Goal: Find specific page/section: Find specific page/section

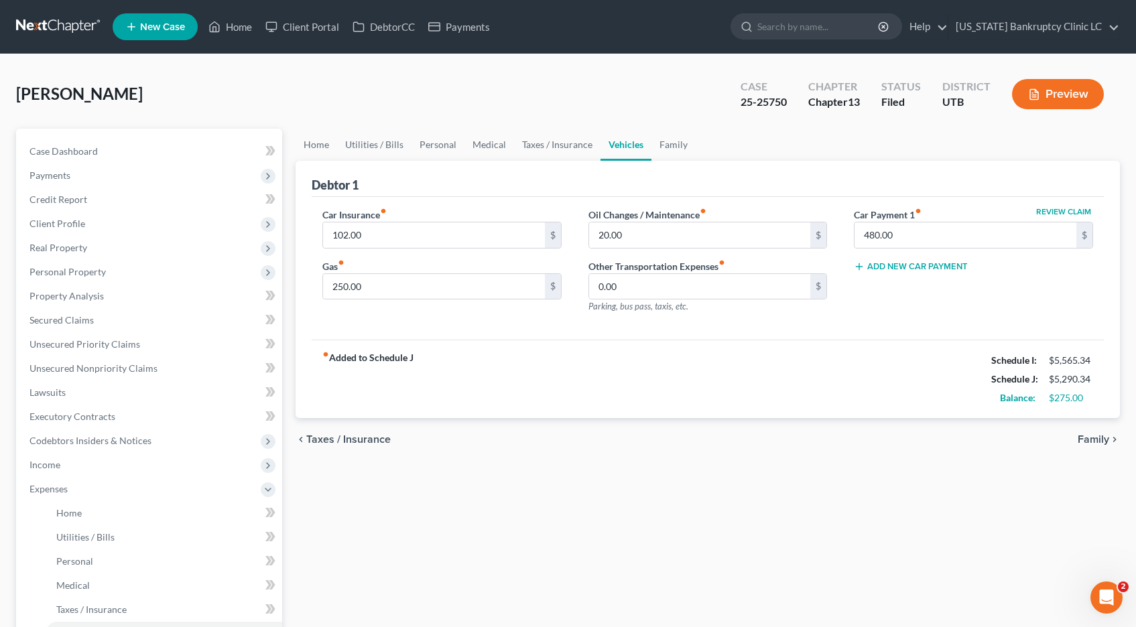
click at [40, 26] on link at bounding box center [59, 27] width 86 height 24
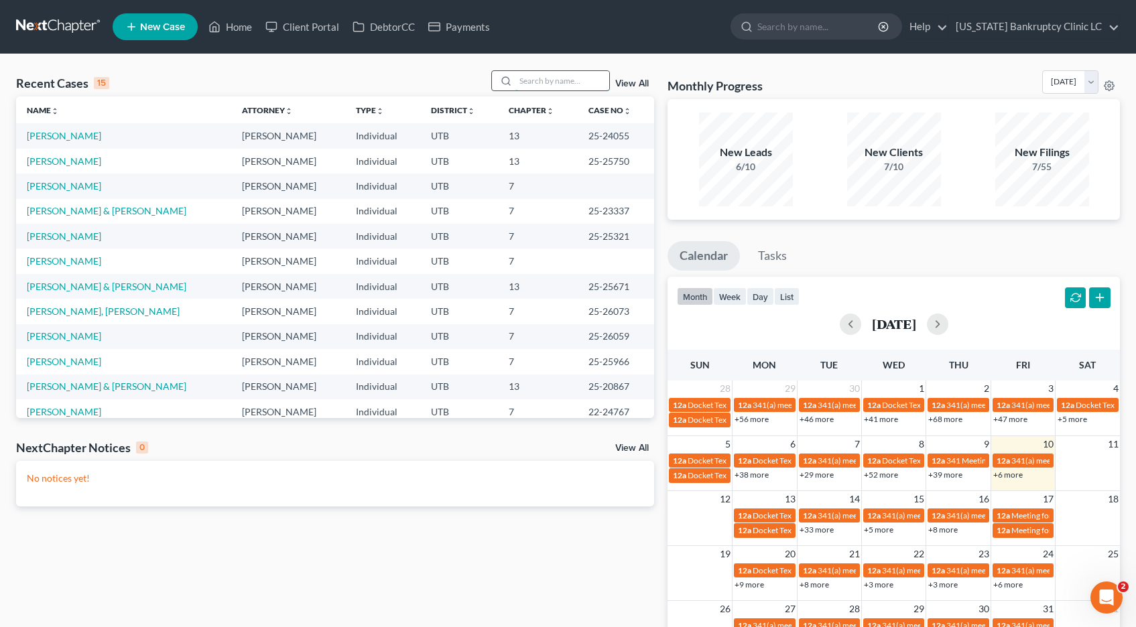
click at [575, 82] on input "search" at bounding box center [562, 80] width 94 height 19
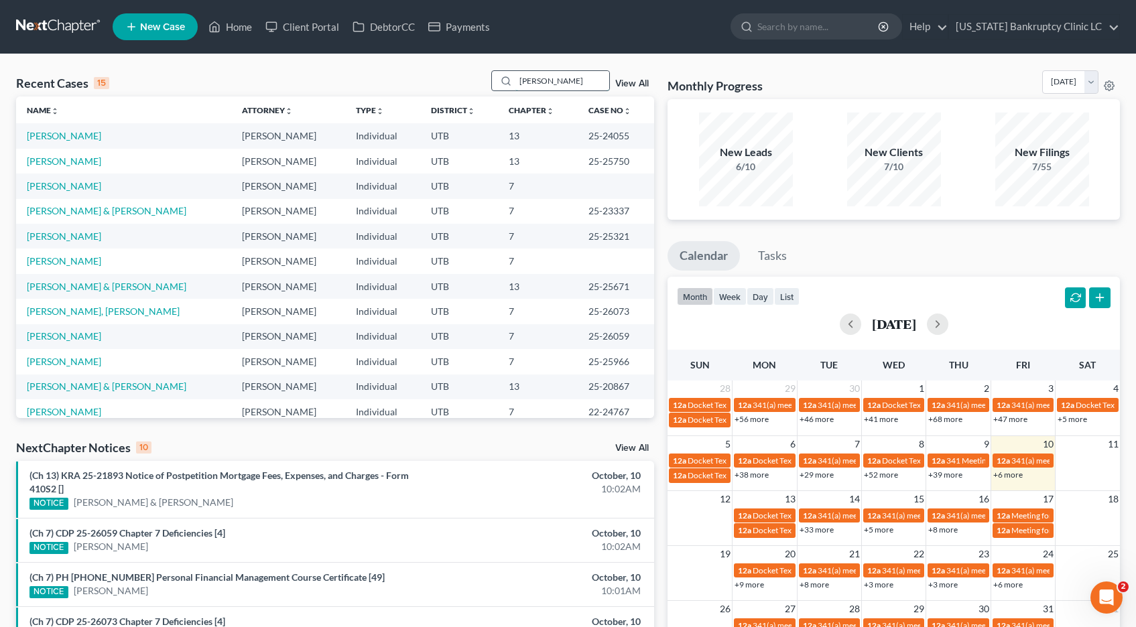
type input "[PERSON_NAME]"
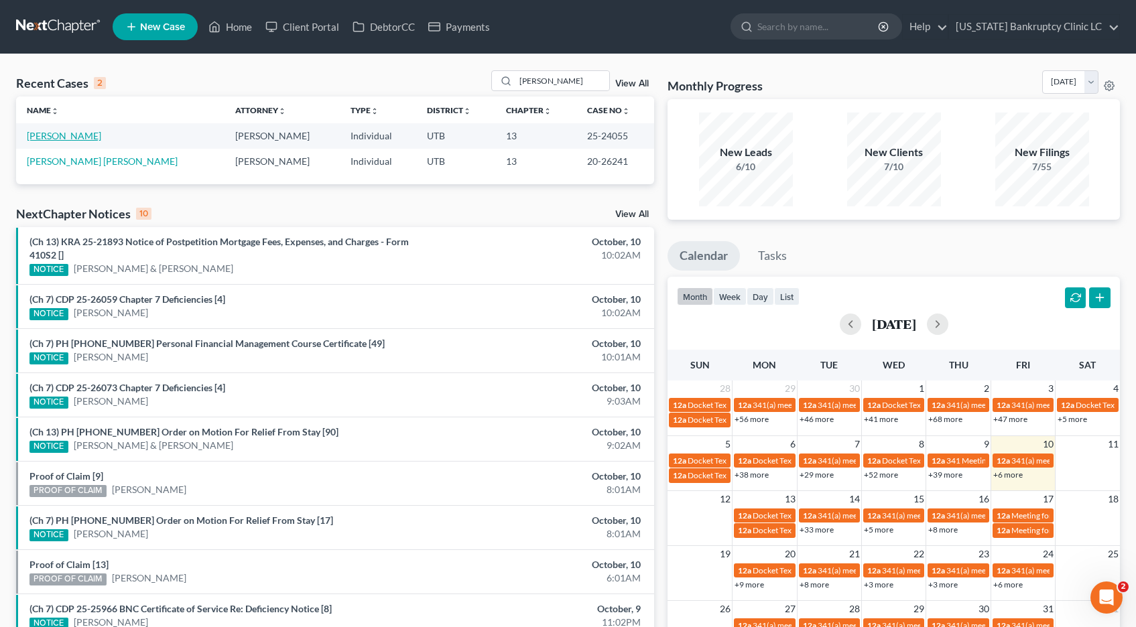
click at [73, 137] on link "[PERSON_NAME]" at bounding box center [64, 135] width 74 height 11
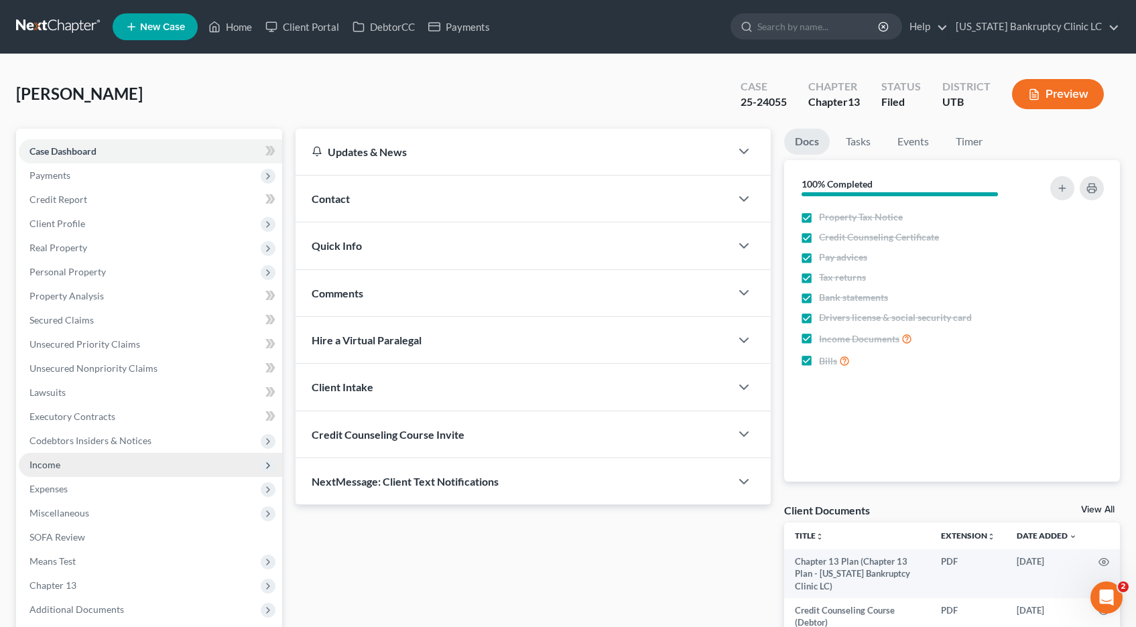
click at [50, 463] on span "Income" at bounding box center [44, 464] width 31 height 11
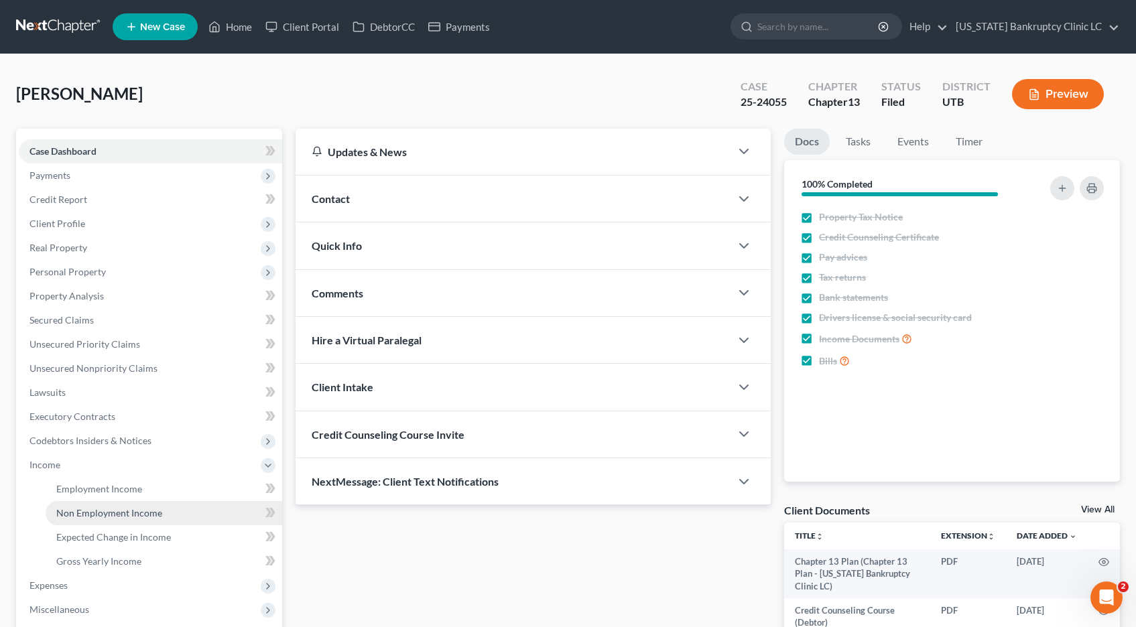
click at [103, 514] on span "Non Employment Income" at bounding box center [109, 512] width 106 height 11
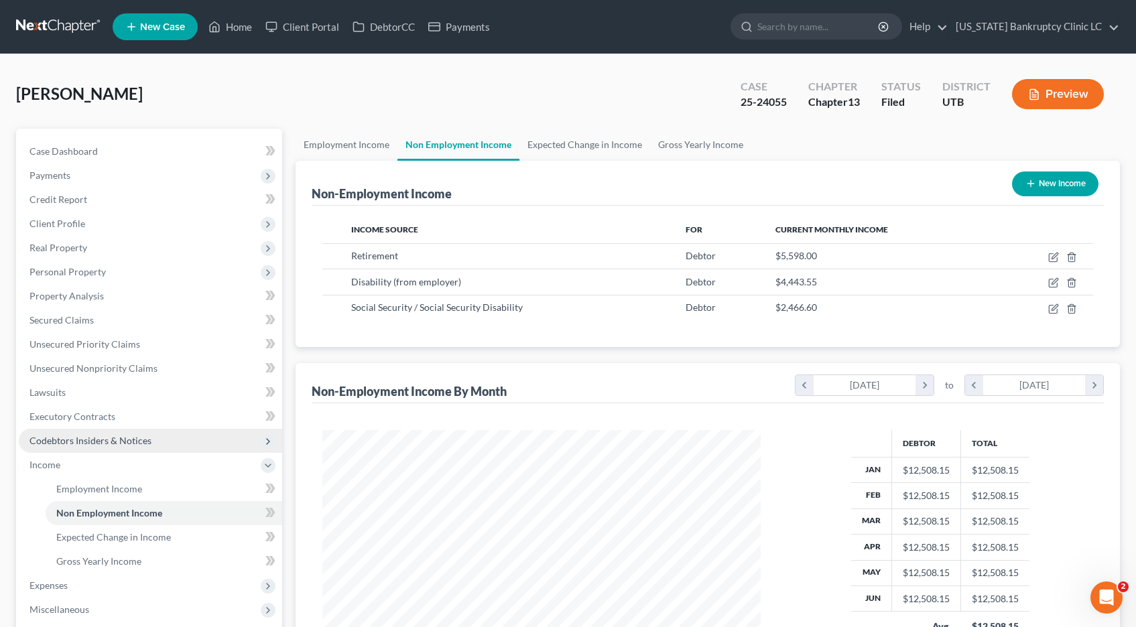
scroll to position [241, 466]
